Goal: Task Accomplishment & Management: Use online tool/utility

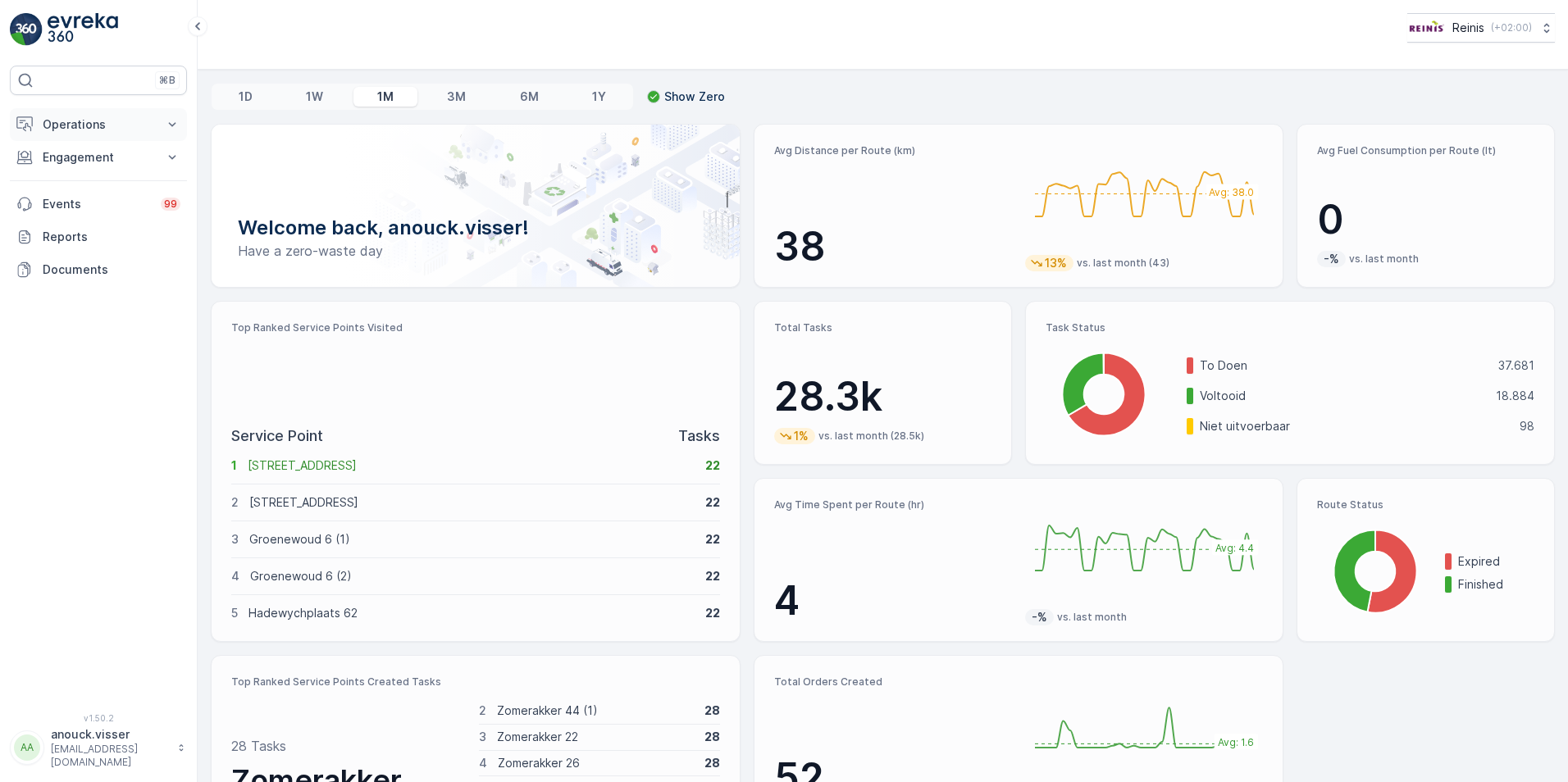
click at [147, 135] on button "Operations" at bounding box center [98, 125] width 177 height 33
click at [127, 202] on link "Routes & Tasks" at bounding box center [111, 198] width 151 height 23
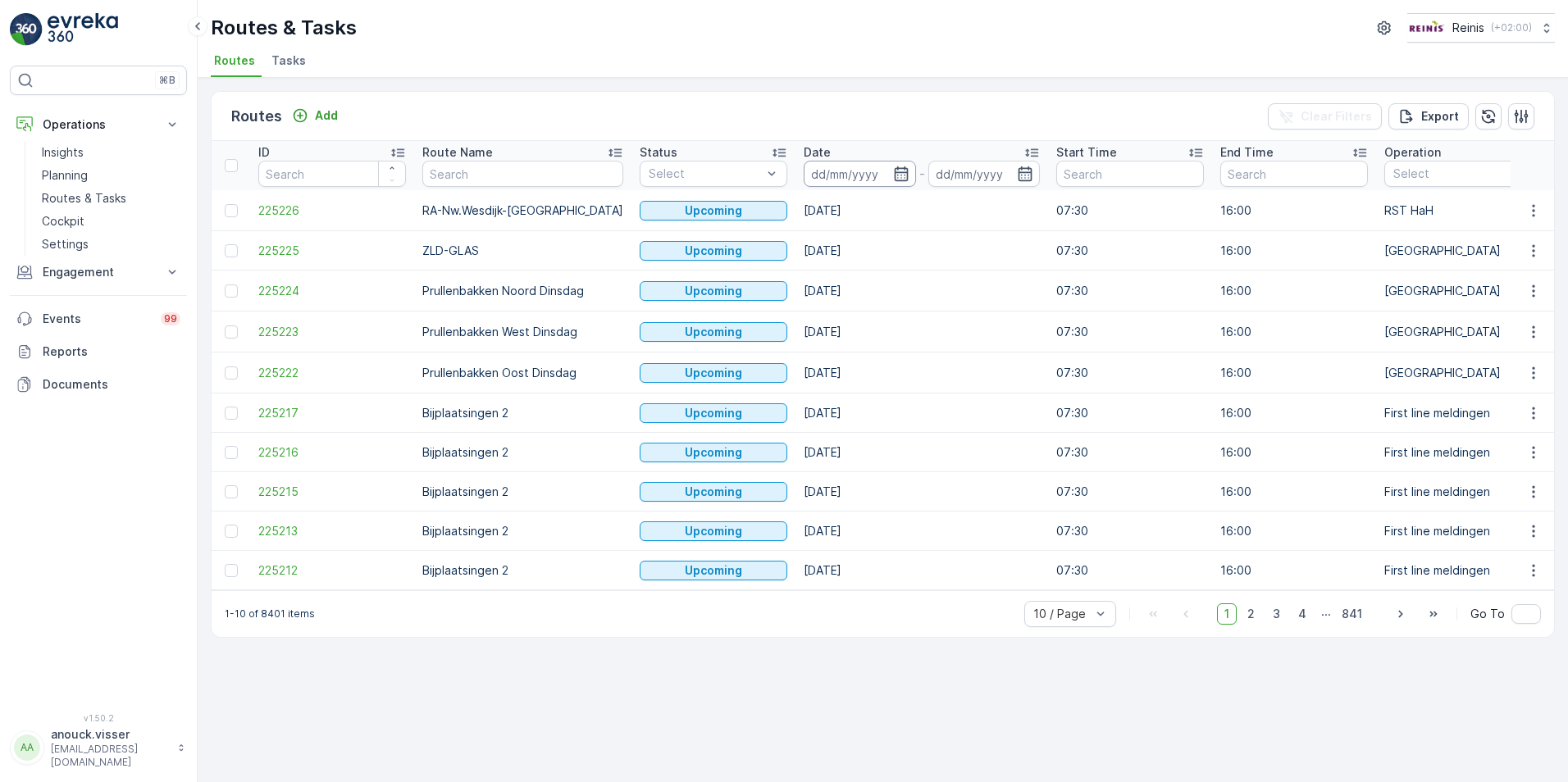
click at [841, 175] on input at bounding box center [860, 173] width 112 height 26
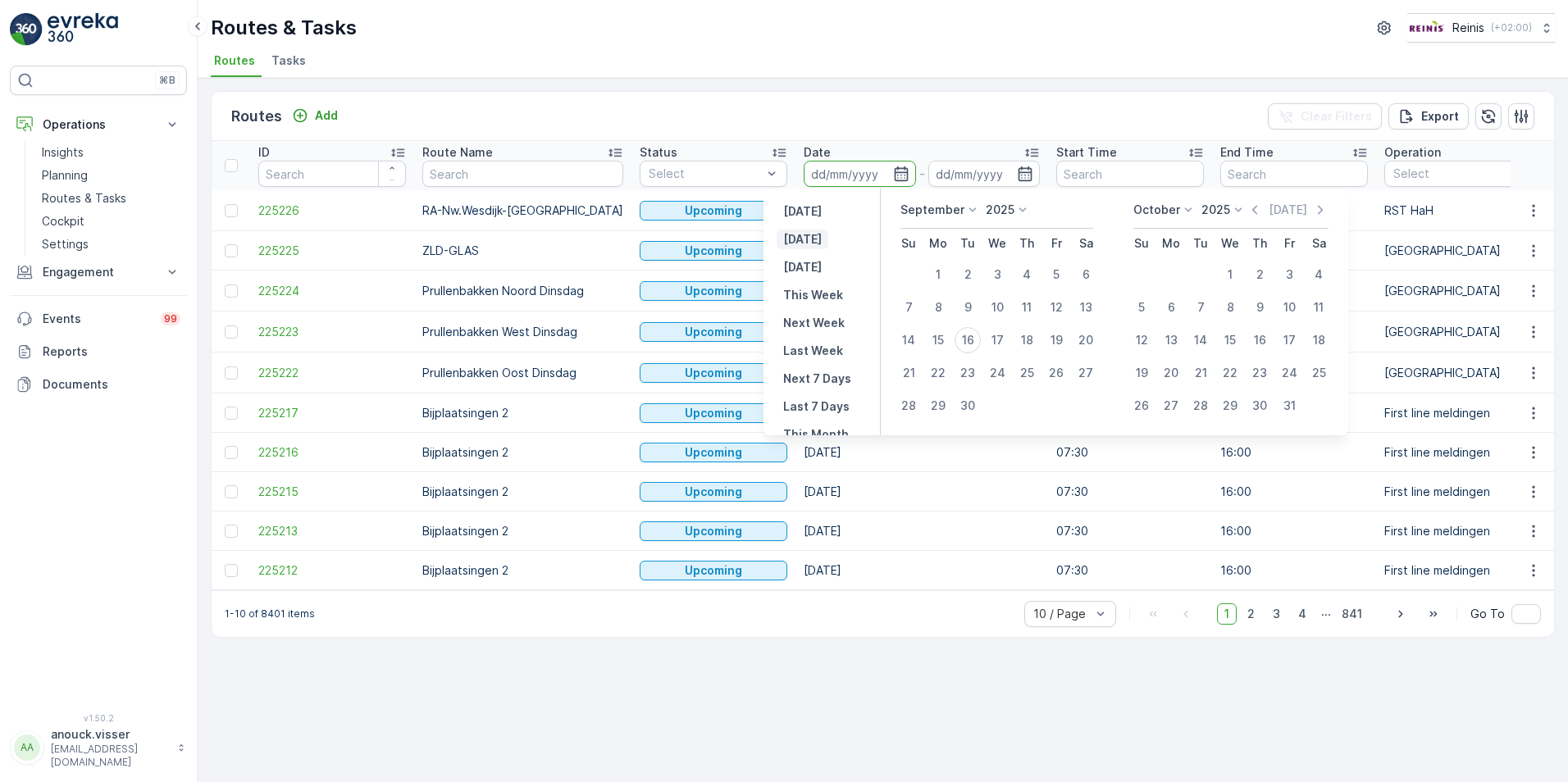
click at [793, 238] on p "[DATE]" at bounding box center [802, 239] width 38 height 16
type input "[DATE]"
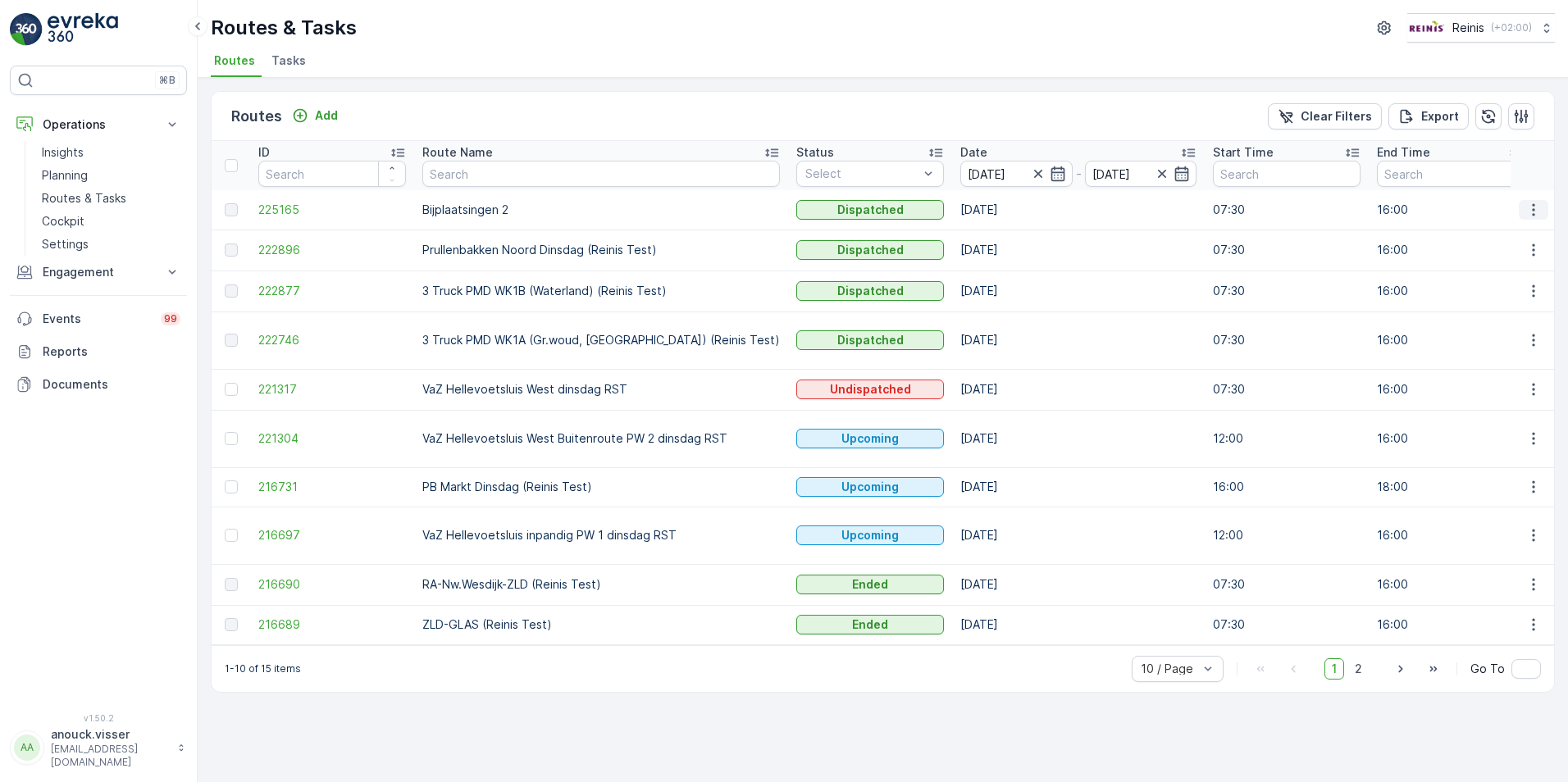
click at [1538, 202] on icon "button" at bounding box center [1533, 210] width 16 height 16
click at [1519, 236] on span "See More Details" at bounding box center [1494, 234] width 95 height 16
click at [1535, 212] on icon "button" at bounding box center [1533, 210] width 16 height 16
click at [1538, 259] on span "View Route Tracking" at bounding box center [1504, 257] width 113 height 16
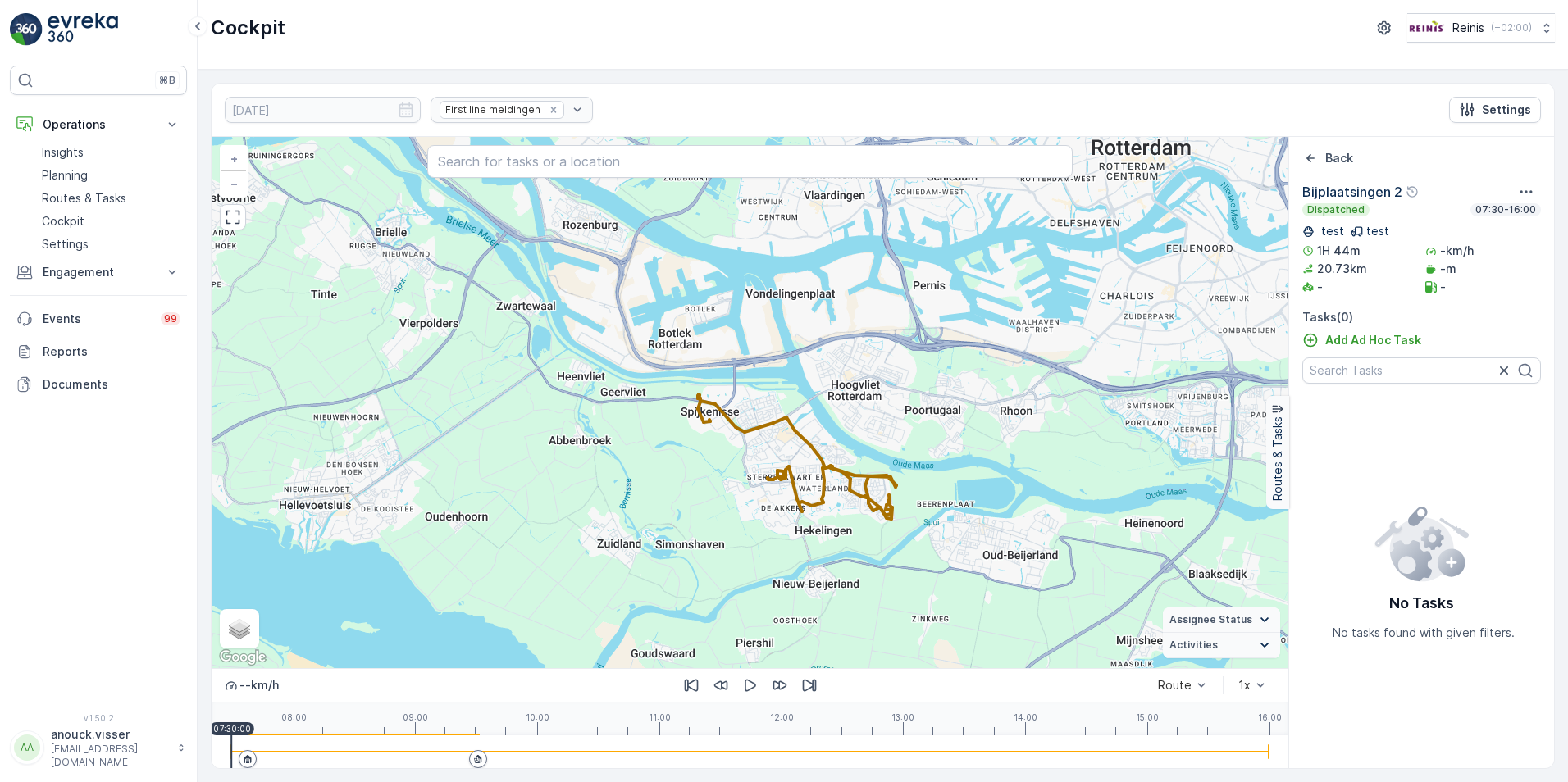
drag, startPoint x: 1018, startPoint y: 518, endPoint x: 924, endPoint y: 359, distance: 184.7
click at [924, 359] on div "+ − Satellite Roadmap Terrain Hybrid Leaflet Keyboard shortcuts Map Data Map da…" at bounding box center [750, 402] width 1077 height 532
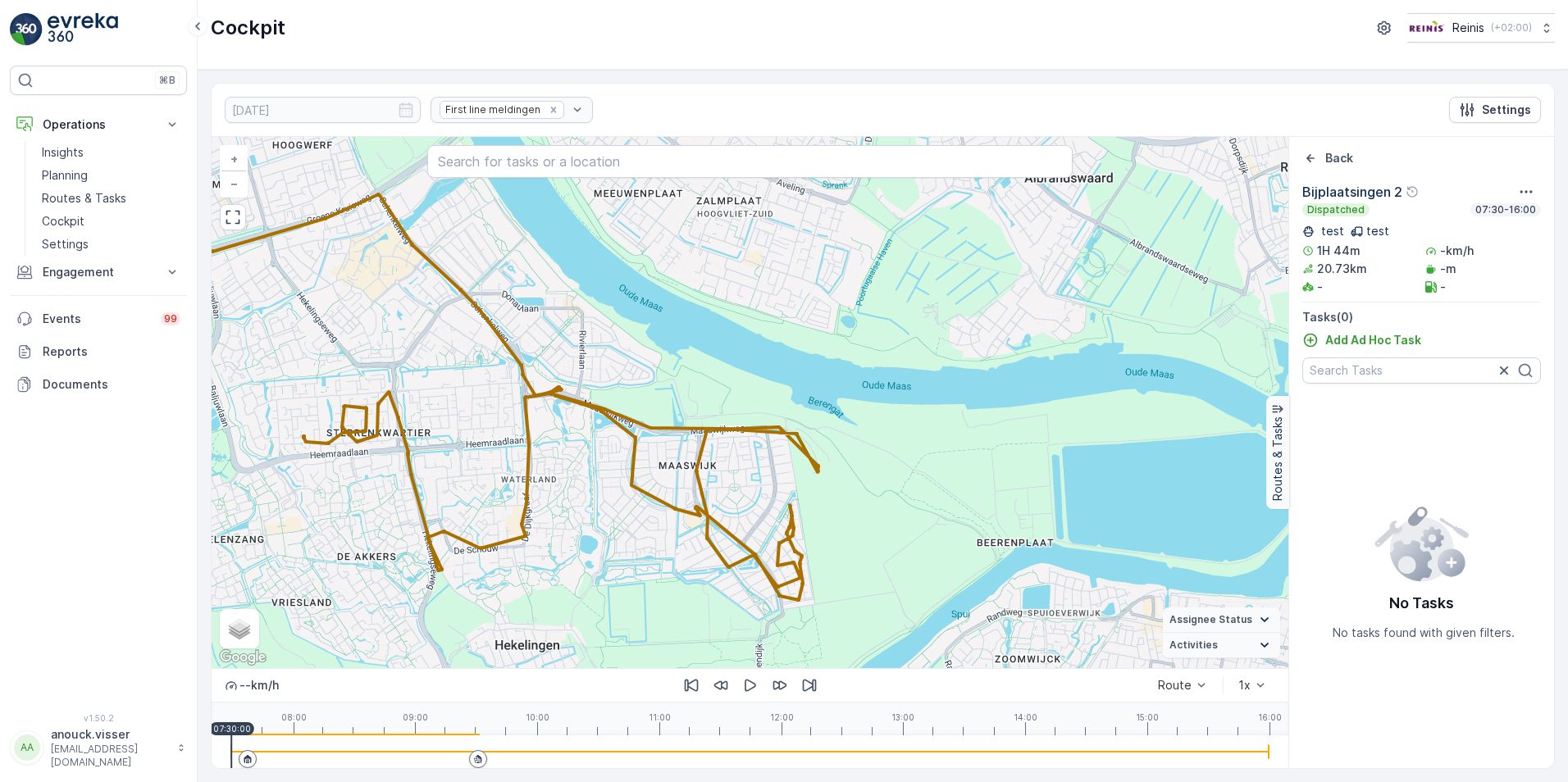
drag, startPoint x: 912, startPoint y: 448, endPoint x: 865, endPoint y: 366, distance: 94.5
click at [865, 366] on div "+ − Satellite Roadmap Terrain Hybrid Leaflet Keyboard shortcuts Map Data Map da…" at bounding box center [750, 402] width 1077 height 532
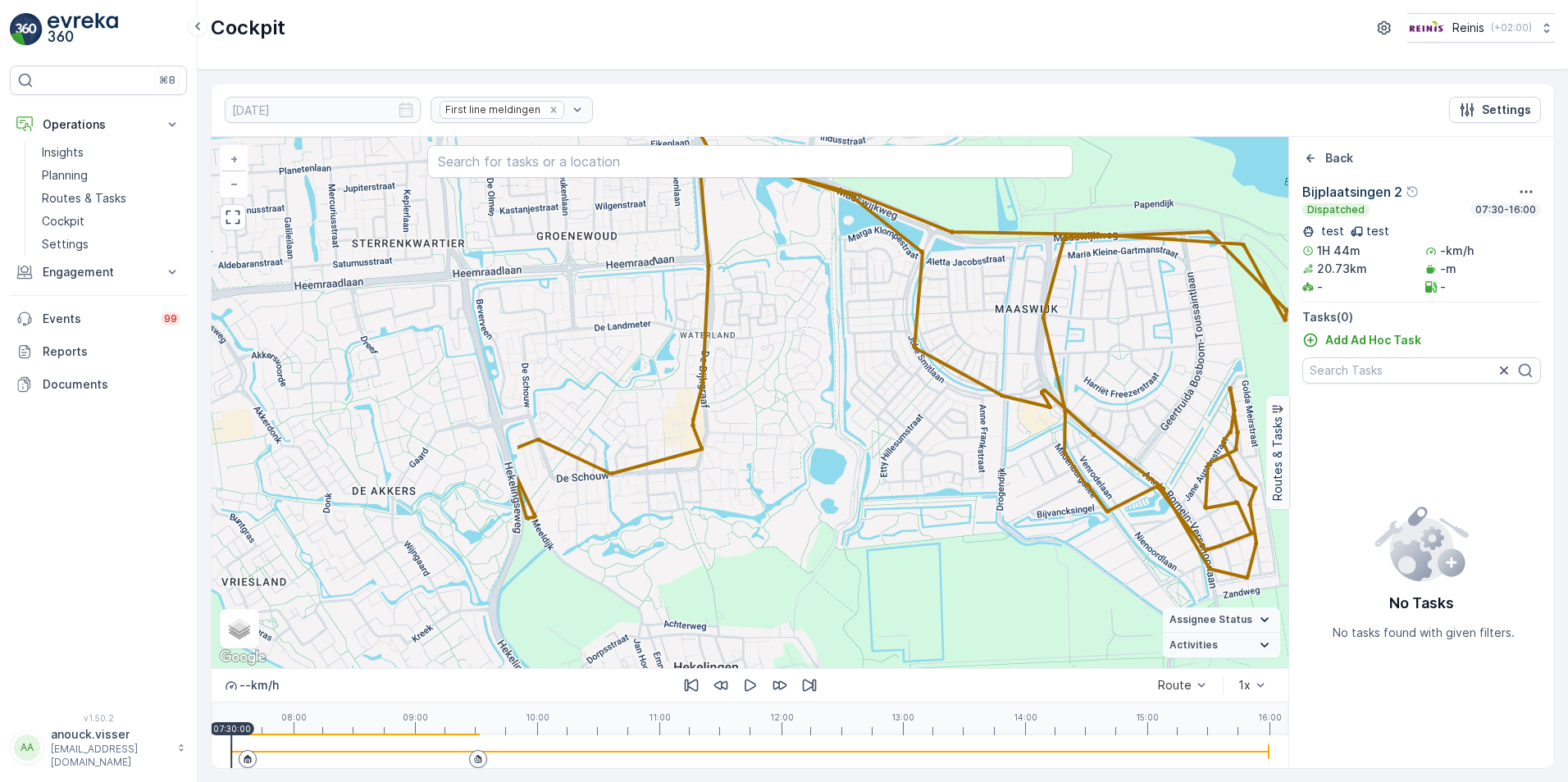
drag, startPoint x: 691, startPoint y: 503, endPoint x: 1105, endPoint y: 392, distance: 428.6
click at [1105, 392] on div "+ − Satellite Roadmap Terrain Hybrid Leaflet Keyboard shortcuts Map Data Map da…" at bounding box center [750, 402] width 1077 height 532
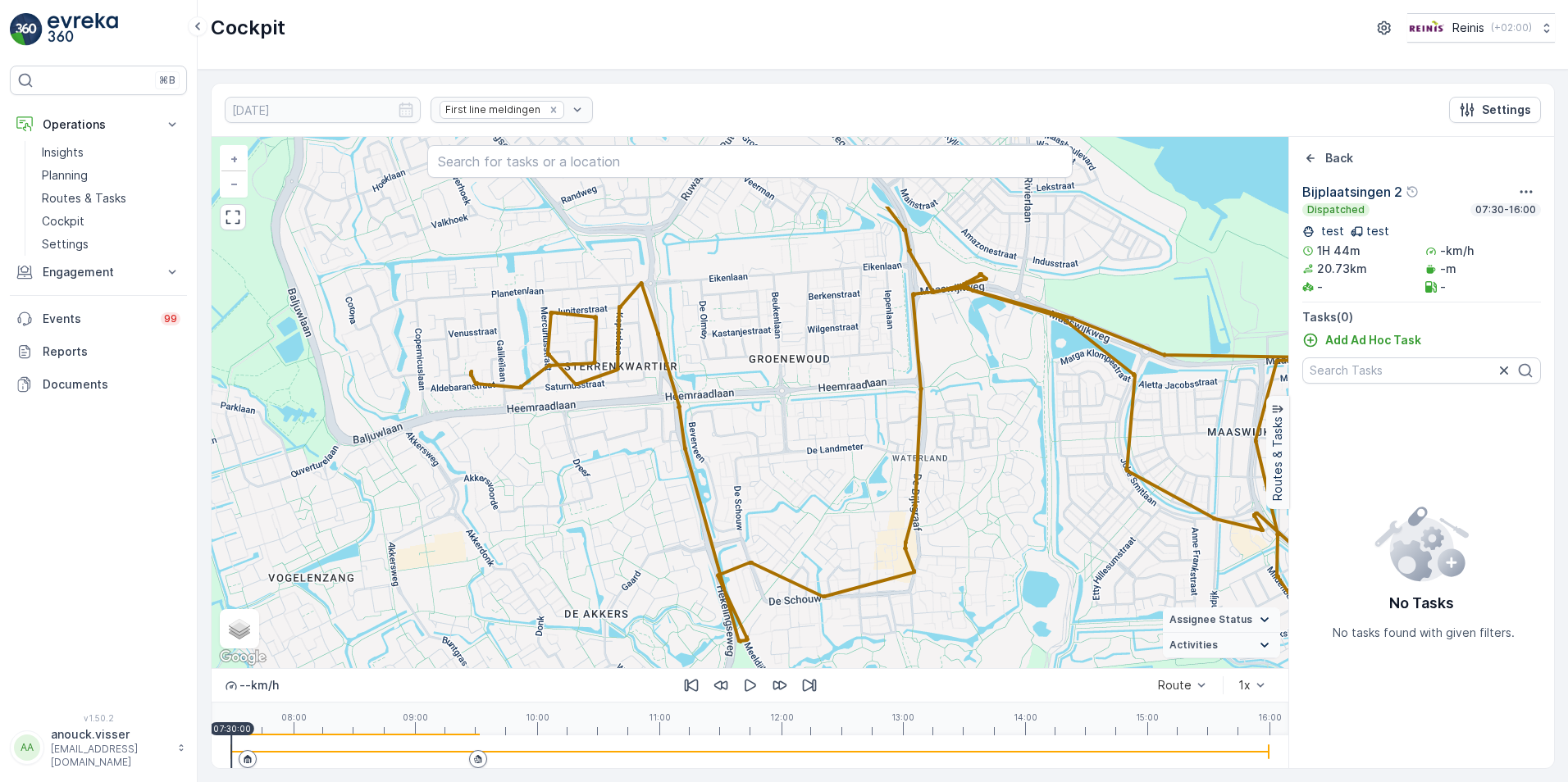
drag, startPoint x: 709, startPoint y: 420, endPoint x: 922, endPoint y: 542, distance: 245.5
click at [922, 542] on div "+ − Satellite Roadmap Terrain Hybrid Leaflet Keyboard shortcuts Map Data Map da…" at bounding box center [750, 402] width 1077 height 532
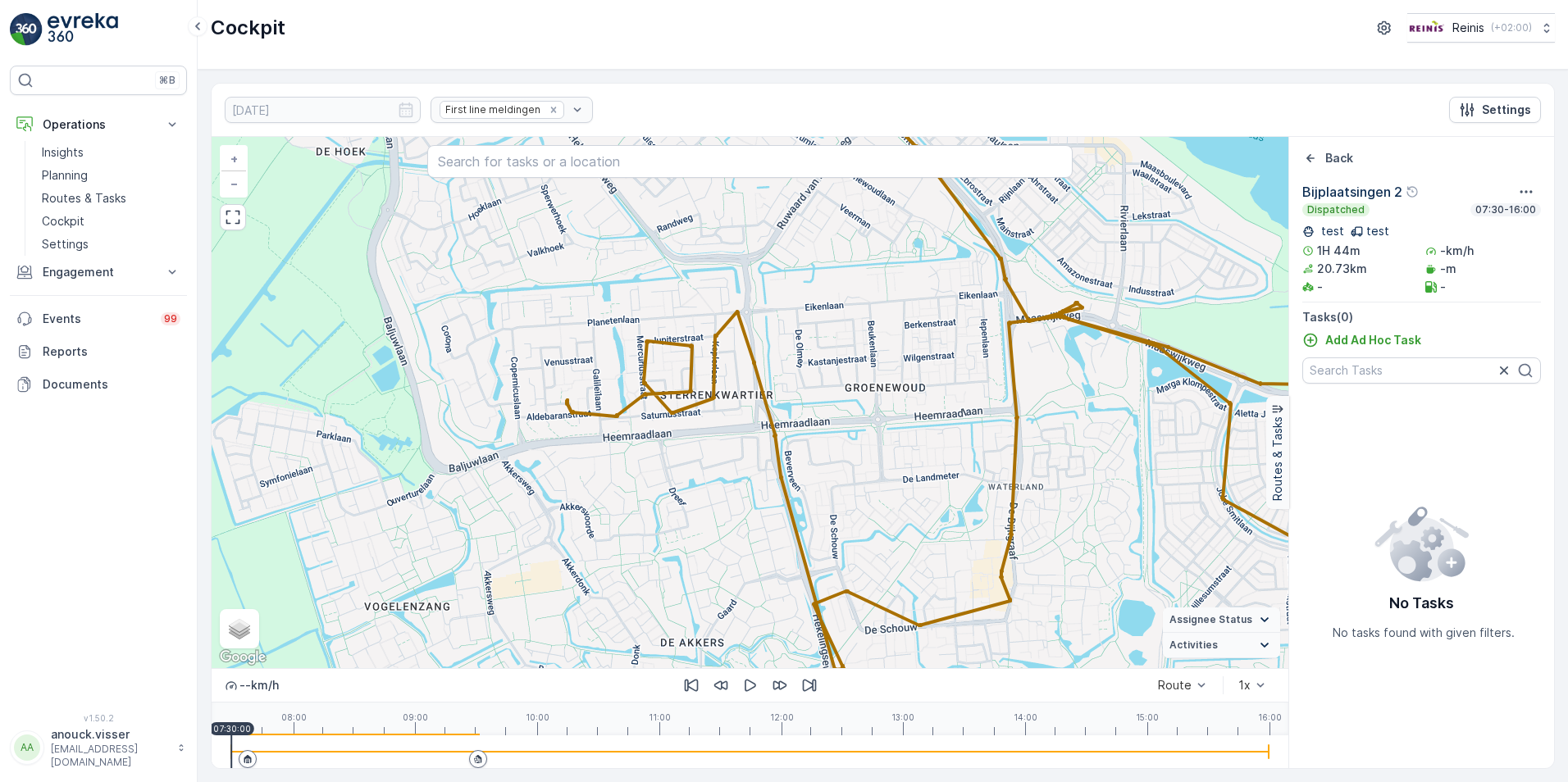
drag, startPoint x: 773, startPoint y: 468, endPoint x: 866, endPoint y: 494, distance: 96.6
click at [866, 494] on div "+ − Satellite Roadmap Terrain Hybrid Leaflet Keyboard shortcuts Map Data Map da…" at bounding box center [750, 402] width 1077 height 532
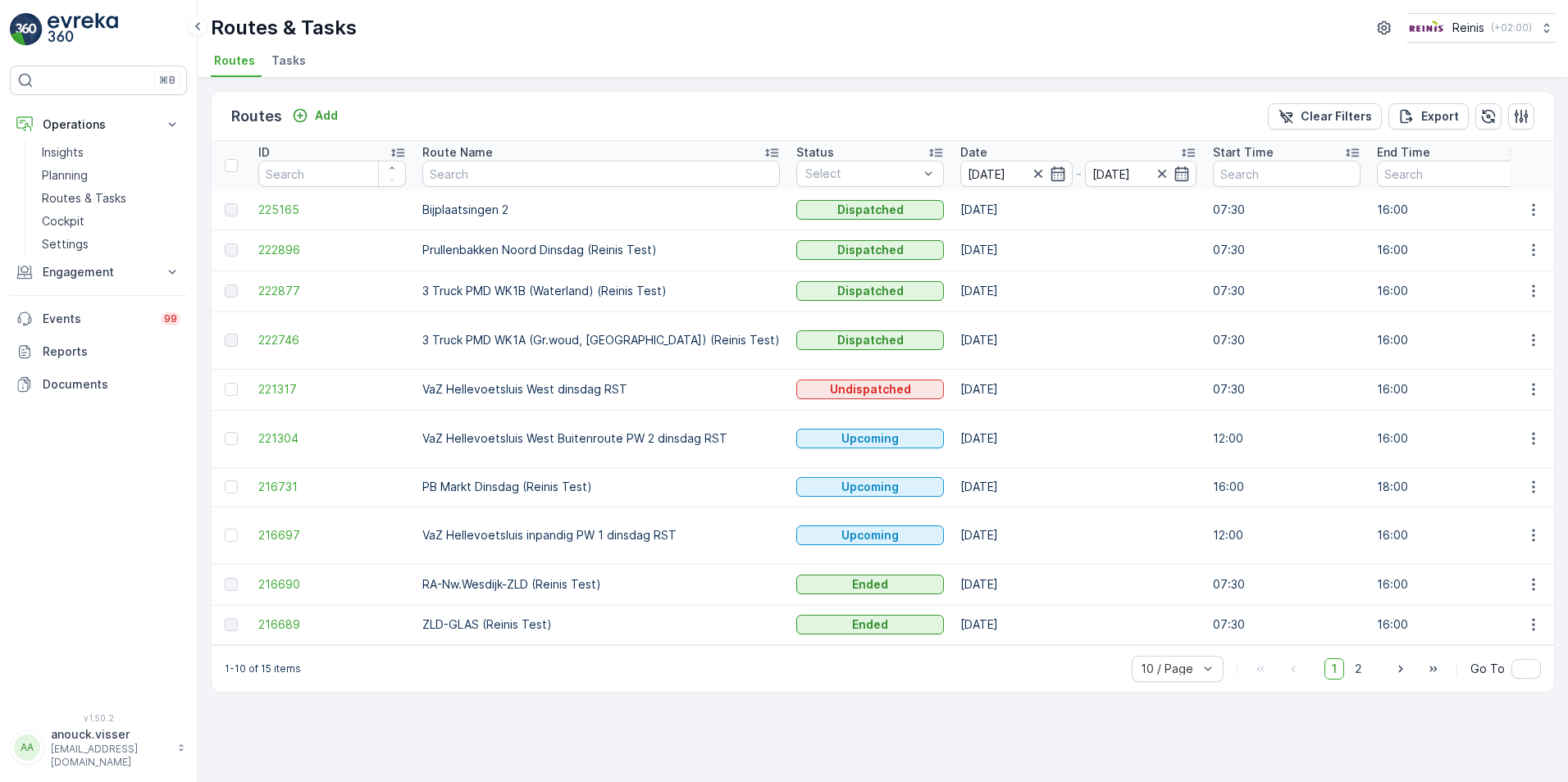
click at [1374, 676] on div "10 / Page 1 2 Go To" at bounding box center [1336, 669] width 409 height 26
click at [1369, 678] on span "2" at bounding box center [1358, 669] width 22 height 21
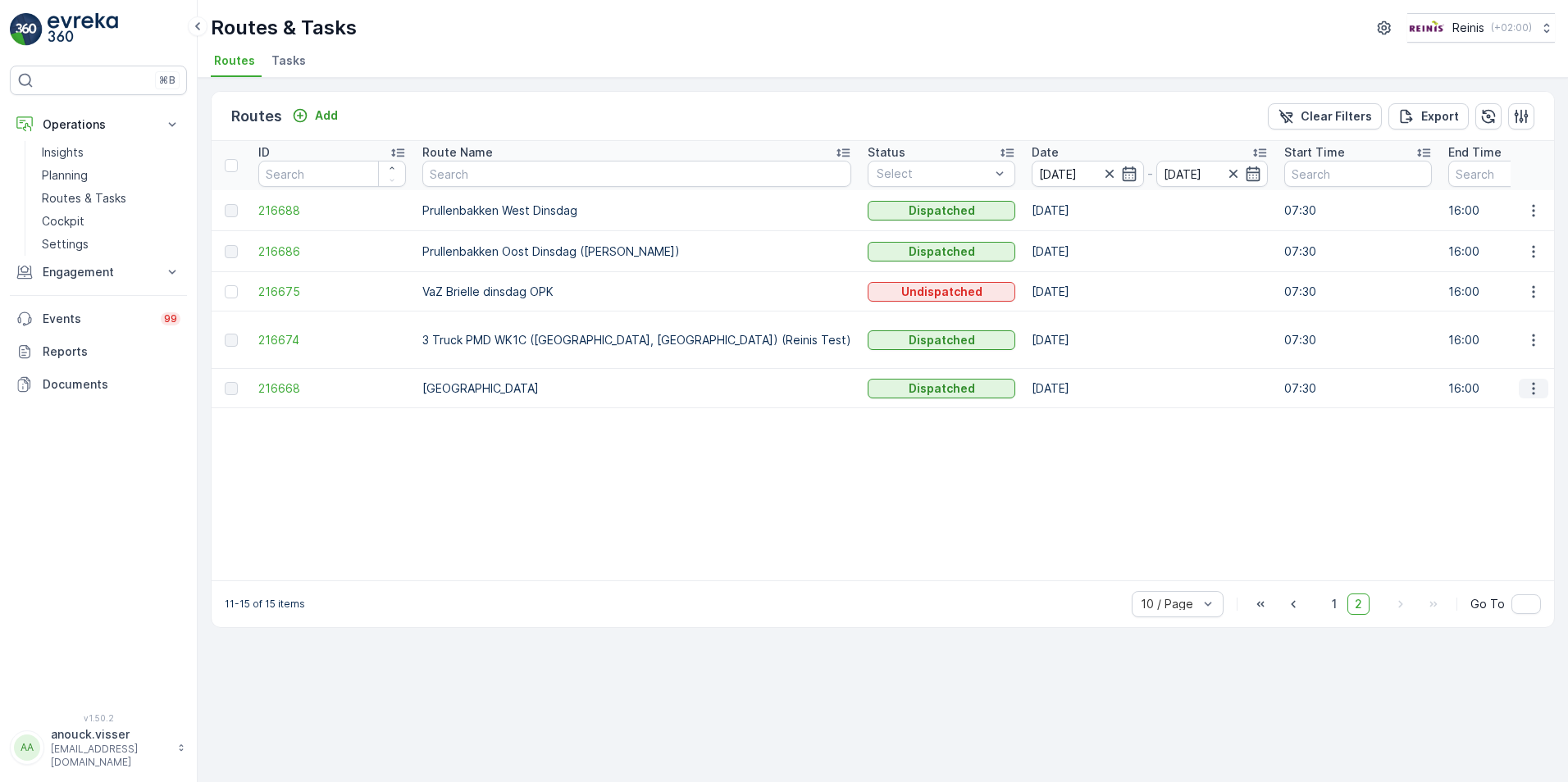
click at [1537, 382] on icon "button" at bounding box center [1533, 388] width 16 height 16
click at [1507, 412] on span "See More Details" at bounding box center [1494, 413] width 95 height 16
click at [1536, 389] on icon "button" at bounding box center [1533, 388] width 16 height 16
click at [1546, 441] on span "View Route Tracking" at bounding box center [1504, 436] width 113 height 16
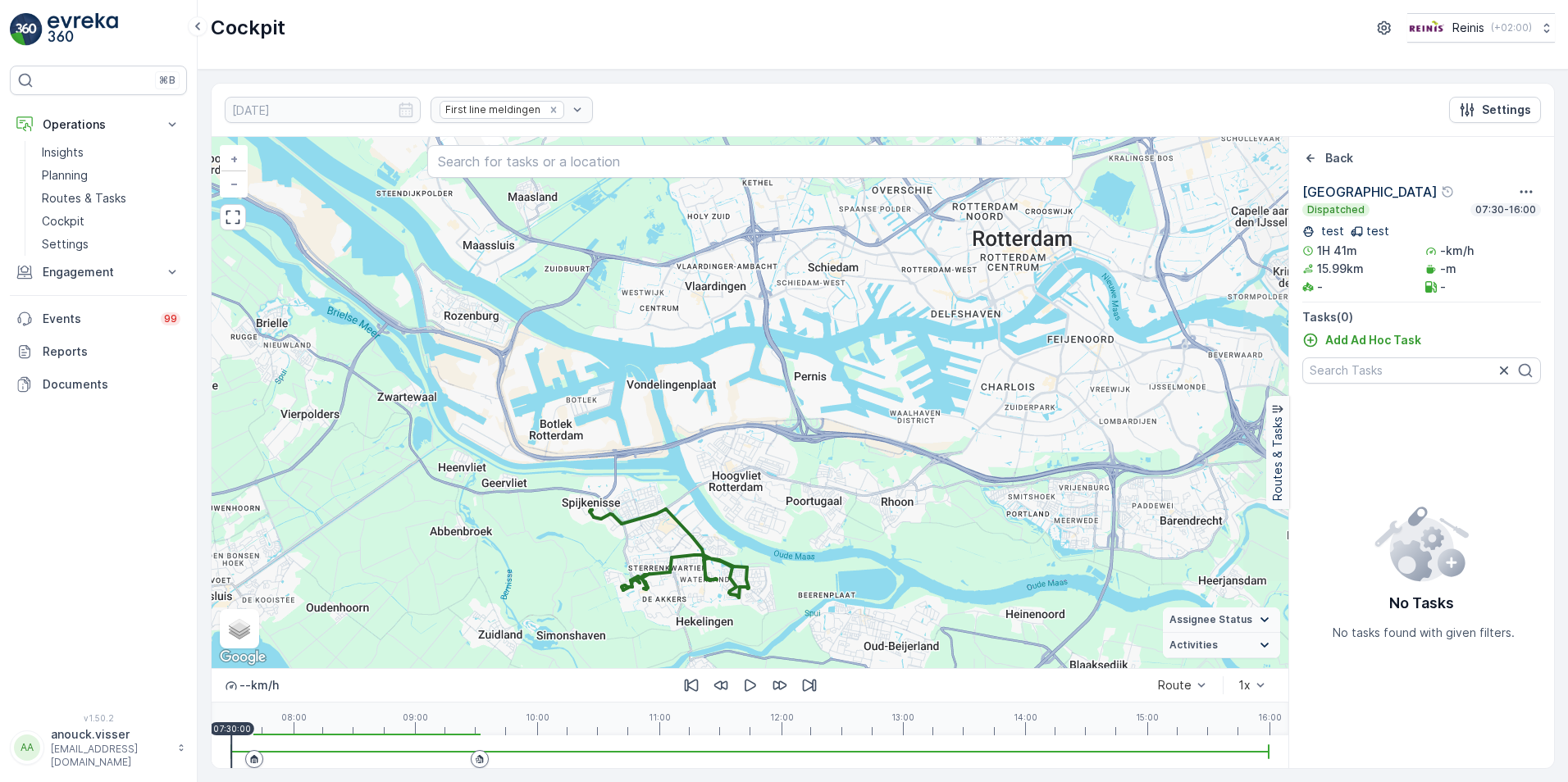
drag, startPoint x: 1062, startPoint y: 585, endPoint x: 664, endPoint y: 566, distance: 398.5
click at [849, 518] on div "+ − Satellite Roadmap Terrain Hybrid Leaflet Keyboard shortcuts Map Data Map da…" at bounding box center [750, 402] width 1077 height 532
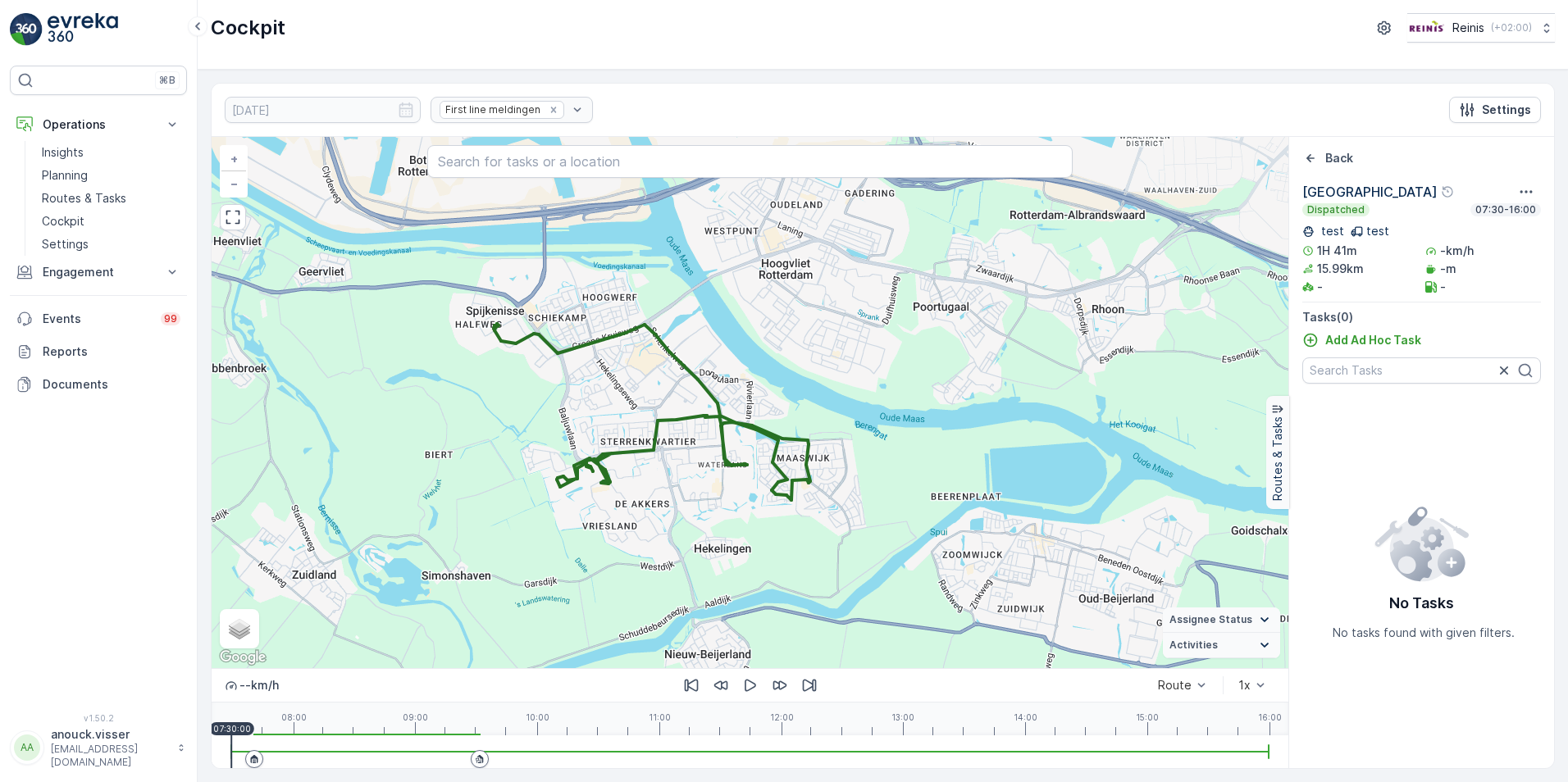
drag, startPoint x: 651, startPoint y: 524, endPoint x: 628, endPoint y: 402, distance: 124.1
click at [628, 402] on div "+ − Satellite Roadmap Terrain Hybrid Leaflet Keyboard shortcuts Map Data Map da…" at bounding box center [750, 402] width 1077 height 532
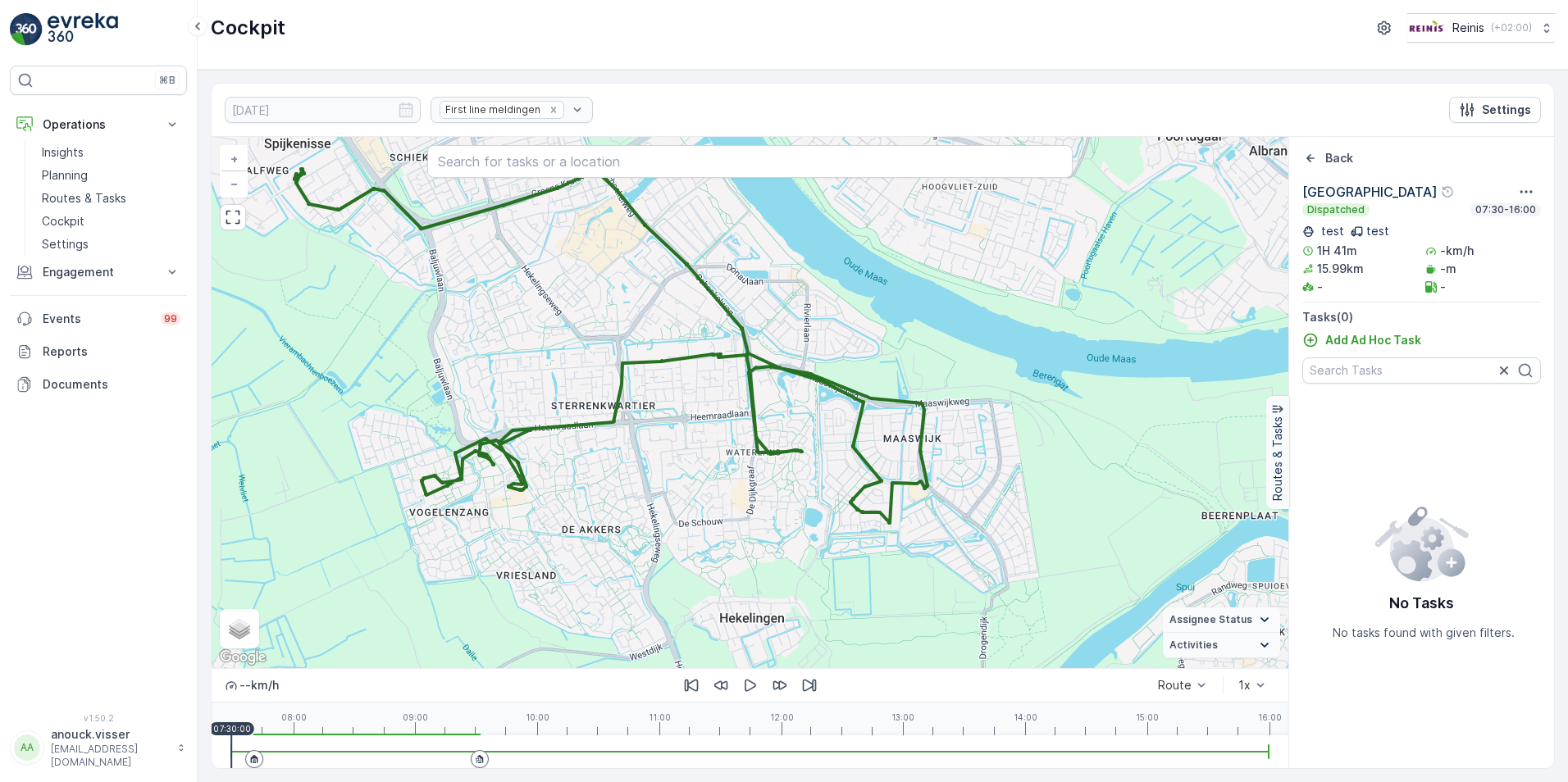
drag, startPoint x: 680, startPoint y: 437, endPoint x: 614, endPoint y: 358, distance: 102.9
click at [614, 358] on div "+ − Satellite Roadmap Terrain Hybrid Leaflet Keyboard shortcuts Map Data Map da…" at bounding box center [750, 402] width 1077 height 532
